Goal: Task Accomplishment & Management: Manage account settings

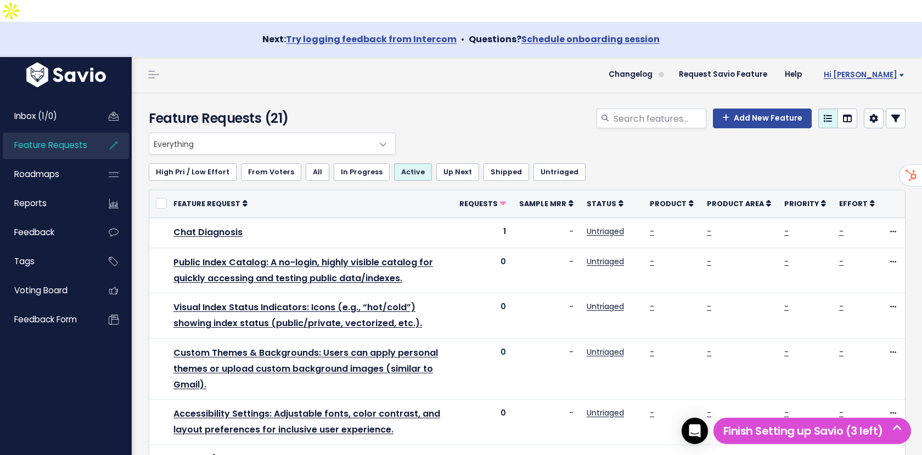
click at [883, 71] on span "Hi [PERSON_NAME]" at bounding box center [863, 75] width 81 height 8
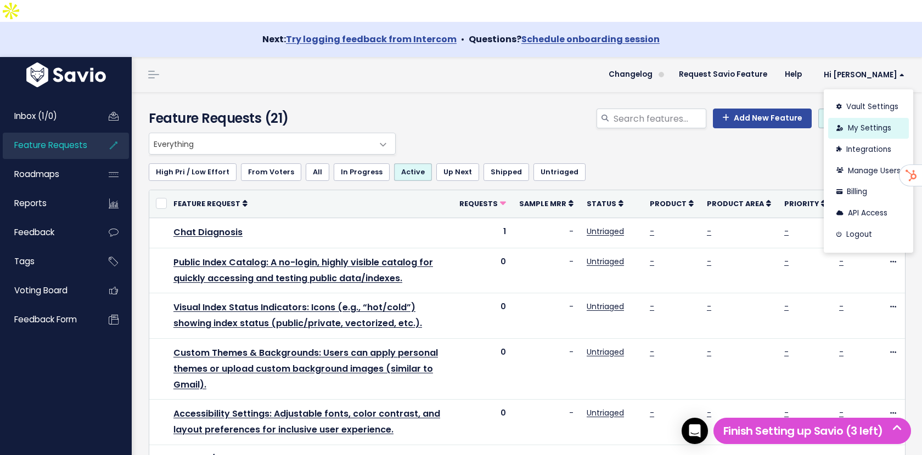
click at [872, 118] on link "My Settings" at bounding box center [868, 128] width 81 height 21
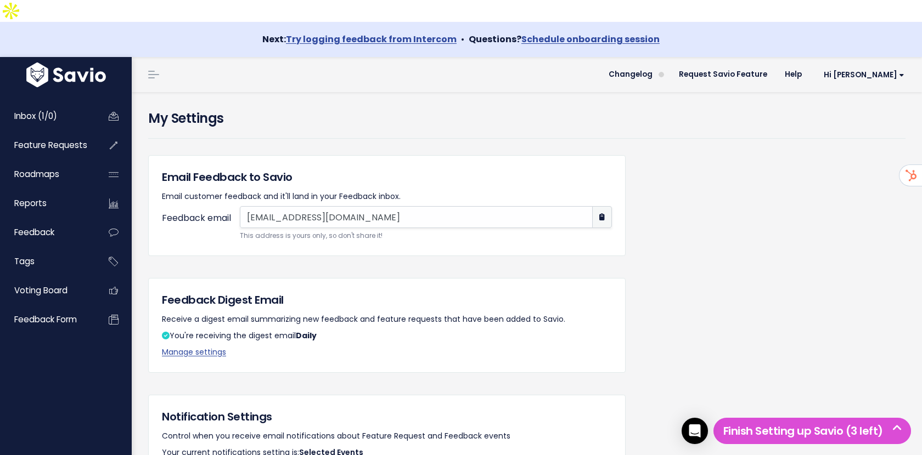
click at [473, 109] on h4 "My Settings" at bounding box center [526, 119] width 757 height 20
